Goal: Task Accomplishment & Management: Use online tool/utility

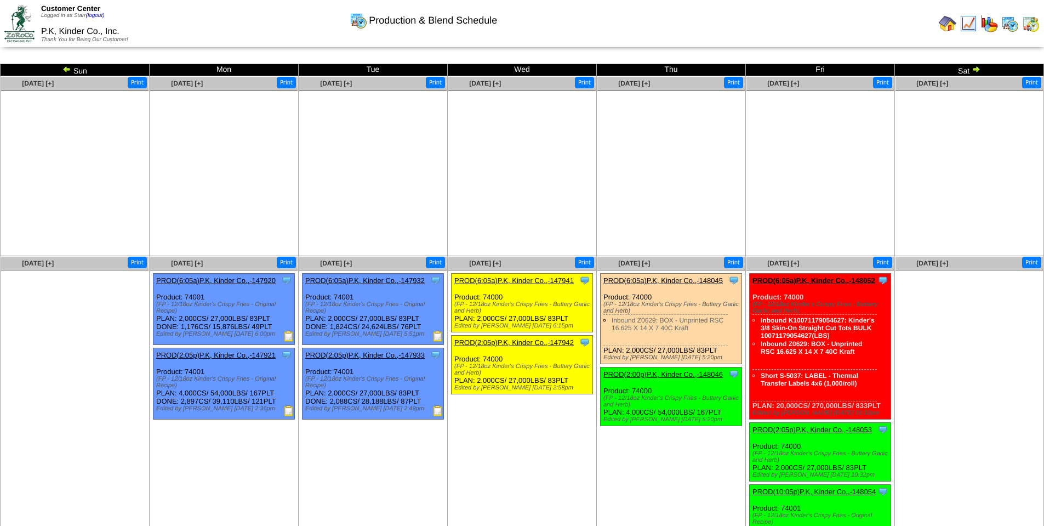
click at [437, 334] on img at bounding box center [437, 336] width 11 height 11
click at [437, 412] on img at bounding box center [437, 410] width 11 height 11
